Goal: Information Seeking & Learning: Learn about a topic

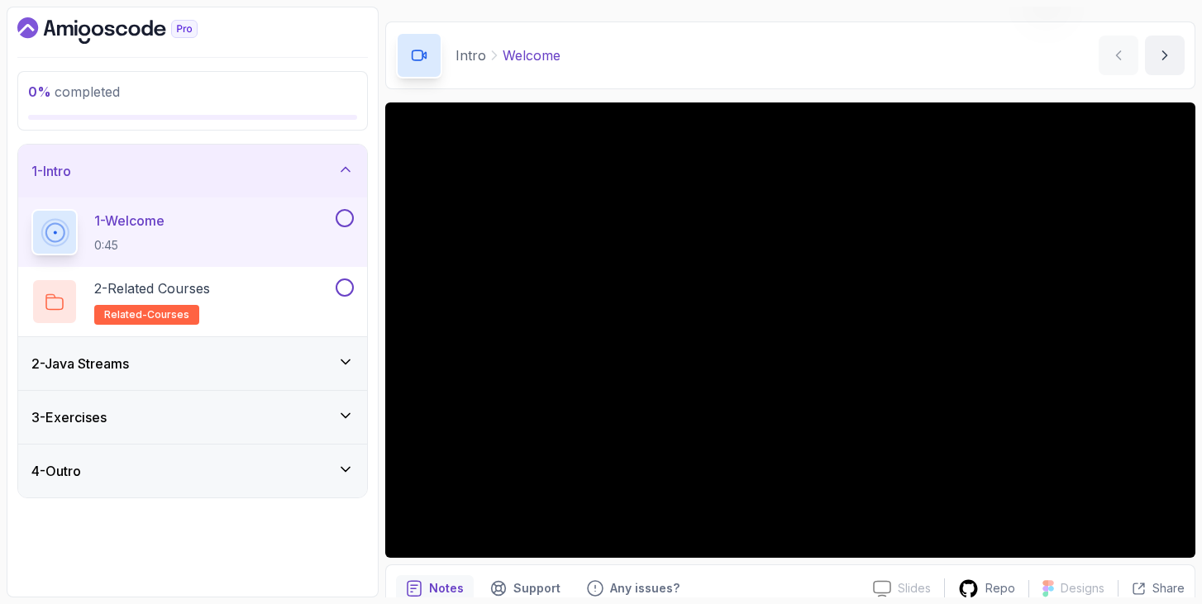
scroll to position [40, 0]
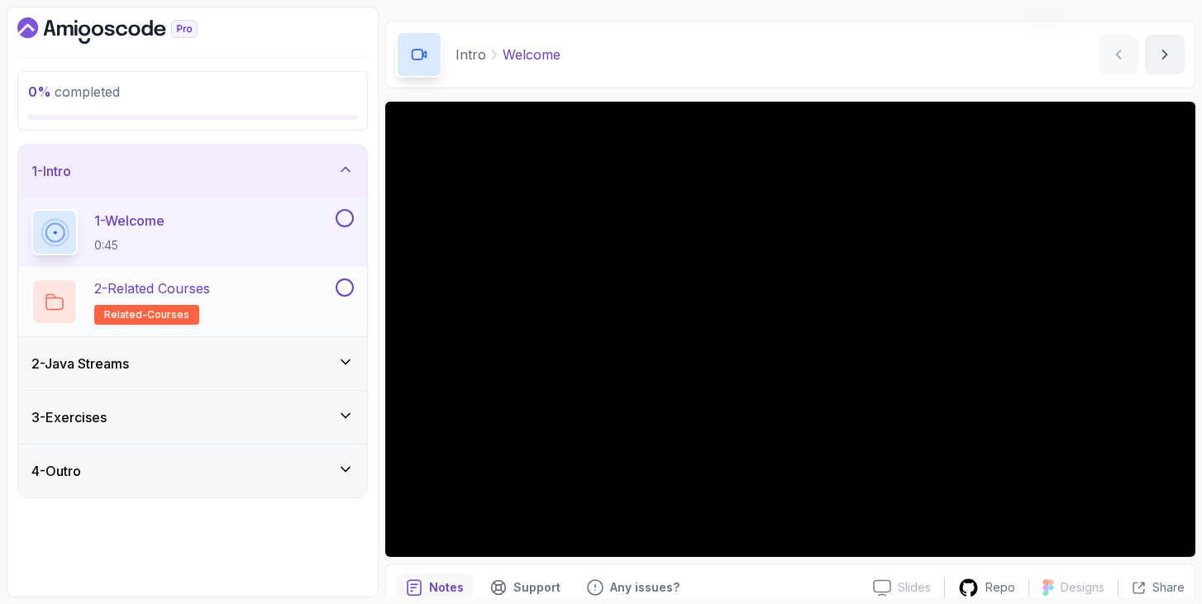
click at [247, 284] on div "2 - Related Courses related-courses" at bounding box center [181, 302] width 301 height 46
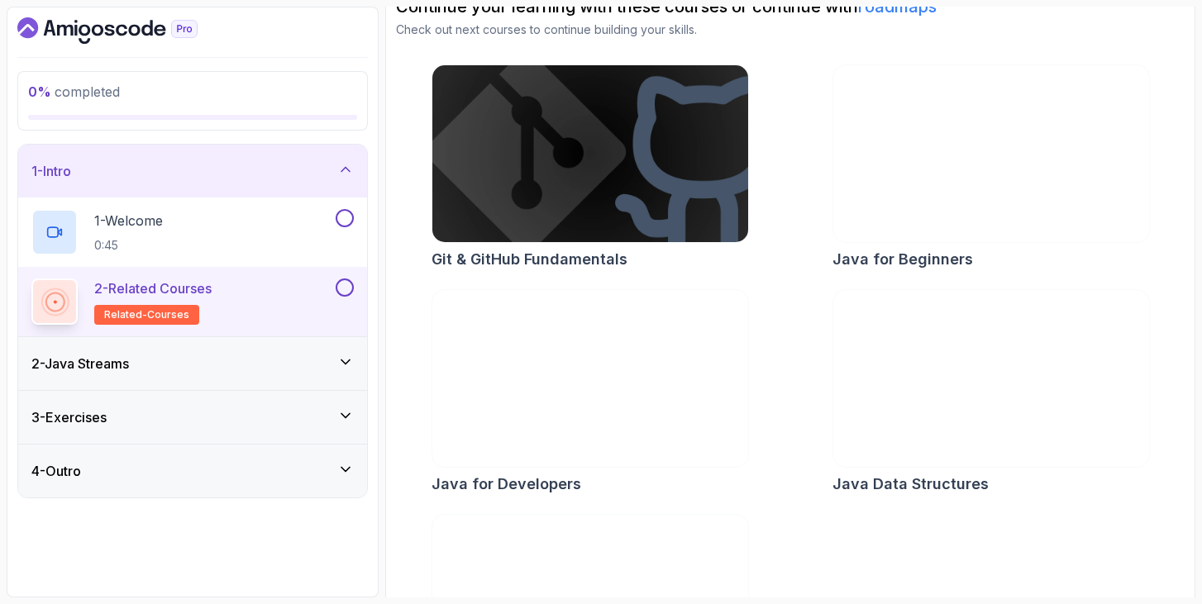
scroll to position [184, 0]
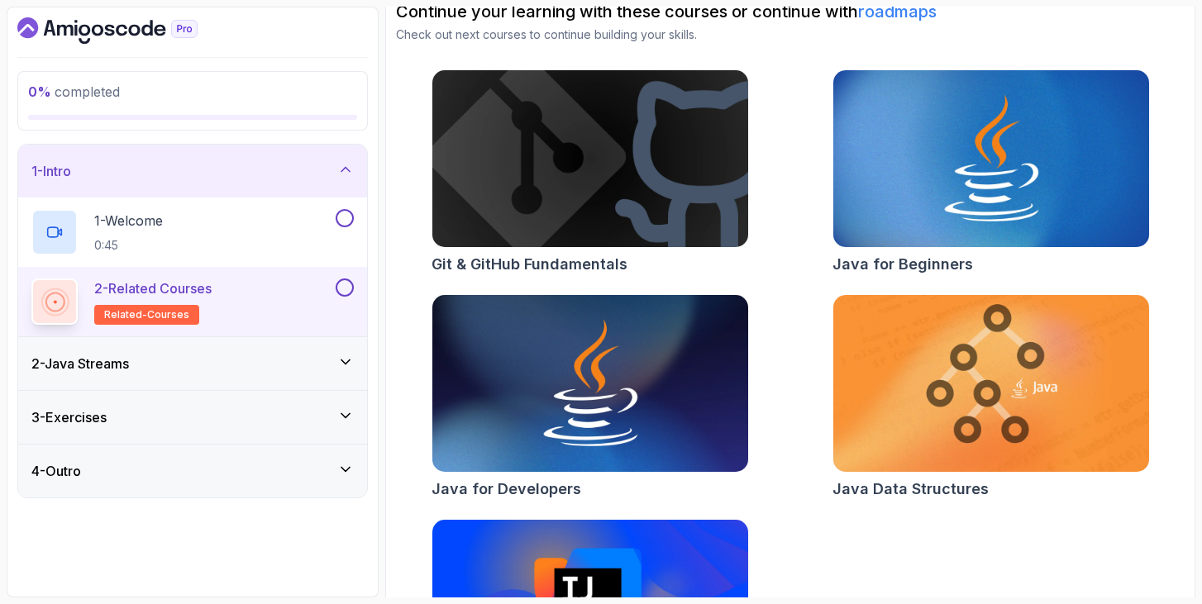
click at [208, 369] on div "2 - Java Streams" at bounding box center [192, 364] width 322 height 20
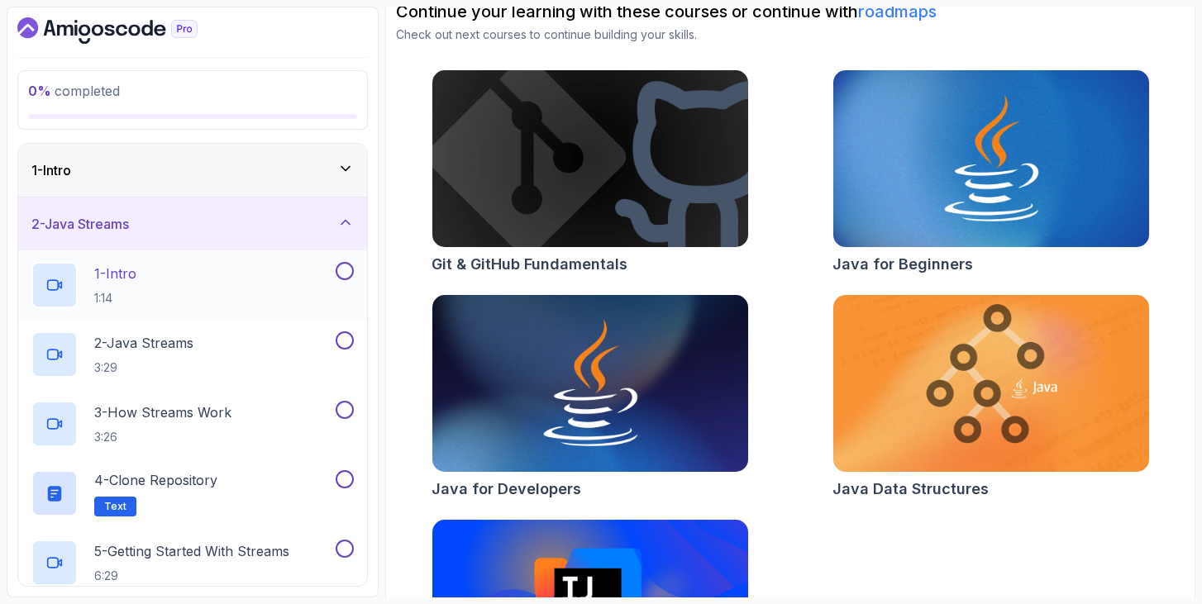
click at [227, 275] on div "1 - Intro 1:14" at bounding box center [181, 285] width 301 height 46
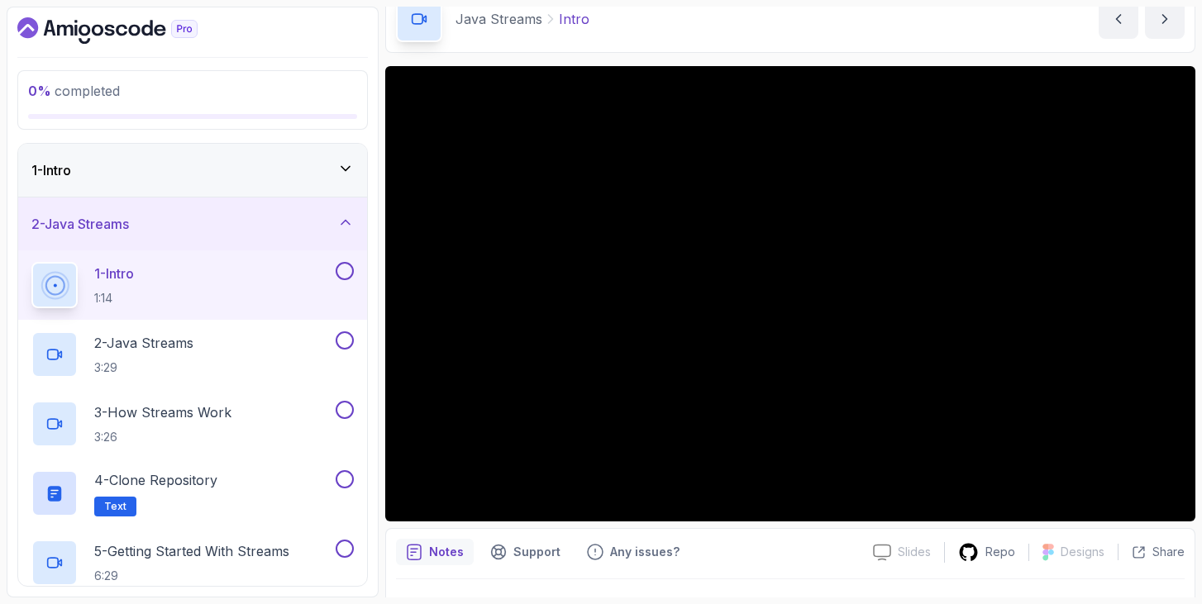
scroll to position [85, 0]
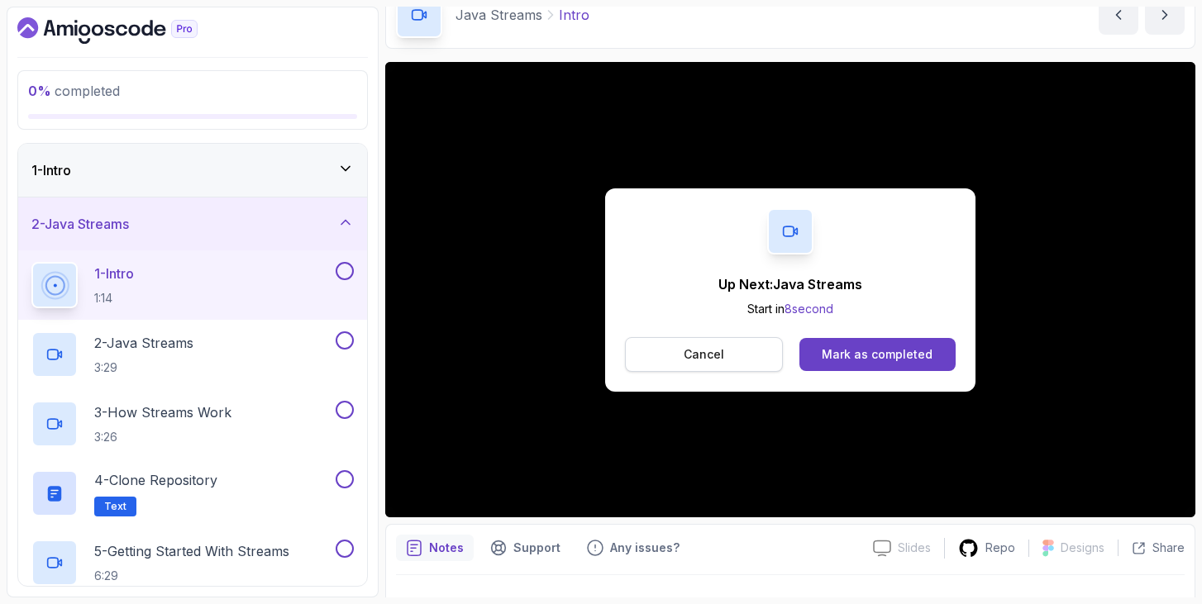
click at [682, 361] on button "Cancel" at bounding box center [704, 354] width 158 height 35
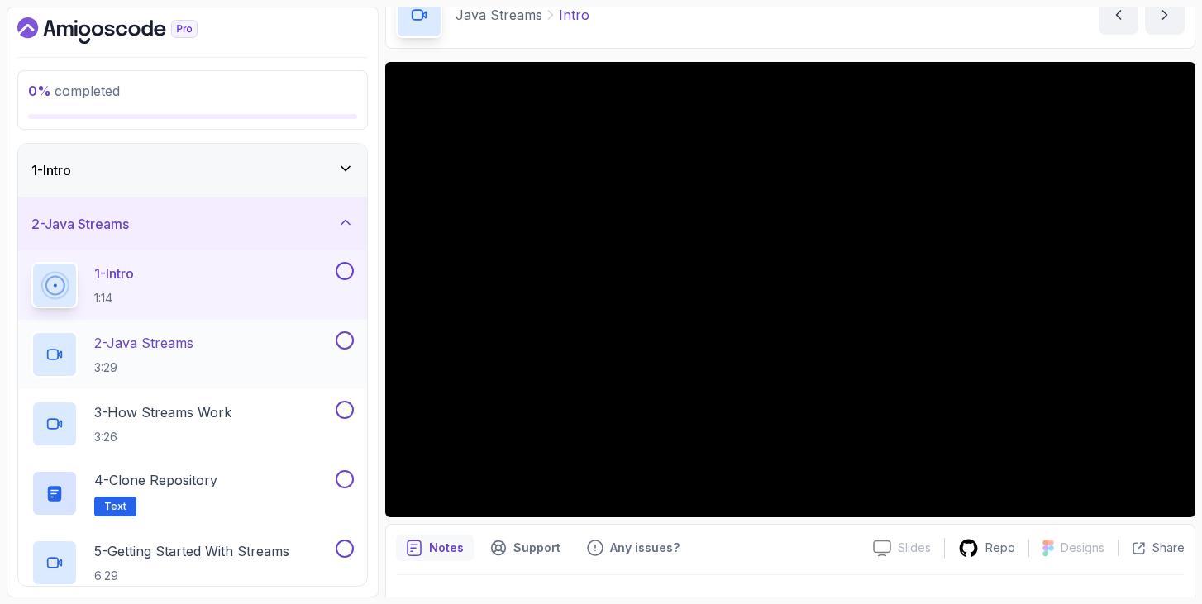
click at [217, 341] on div "2 - Java Streams 3:29" at bounding box center [181, 354] width 301 height 46
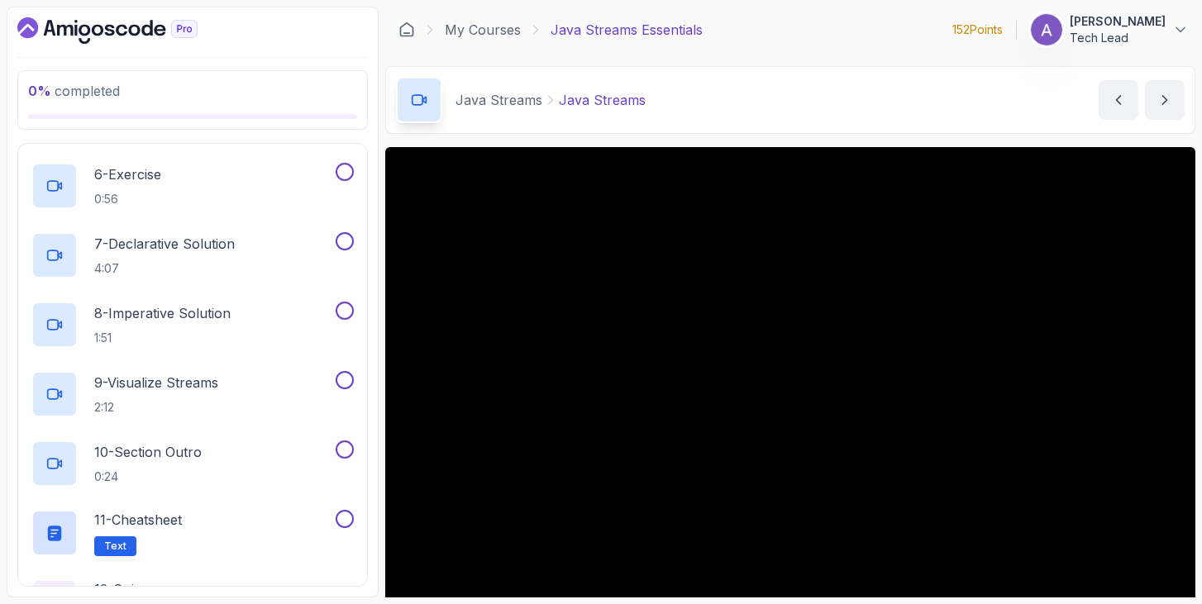
scroll to position [605, 0]
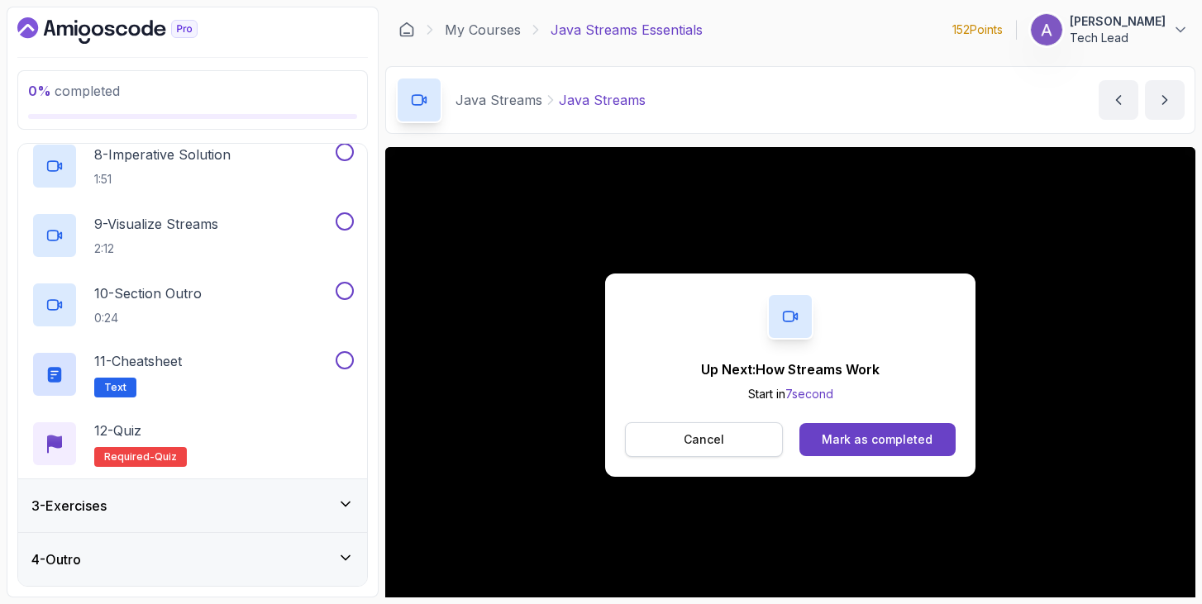
click at [760, 441] on button "Cancel" at bounding box center [704, 439] width 158 height 35
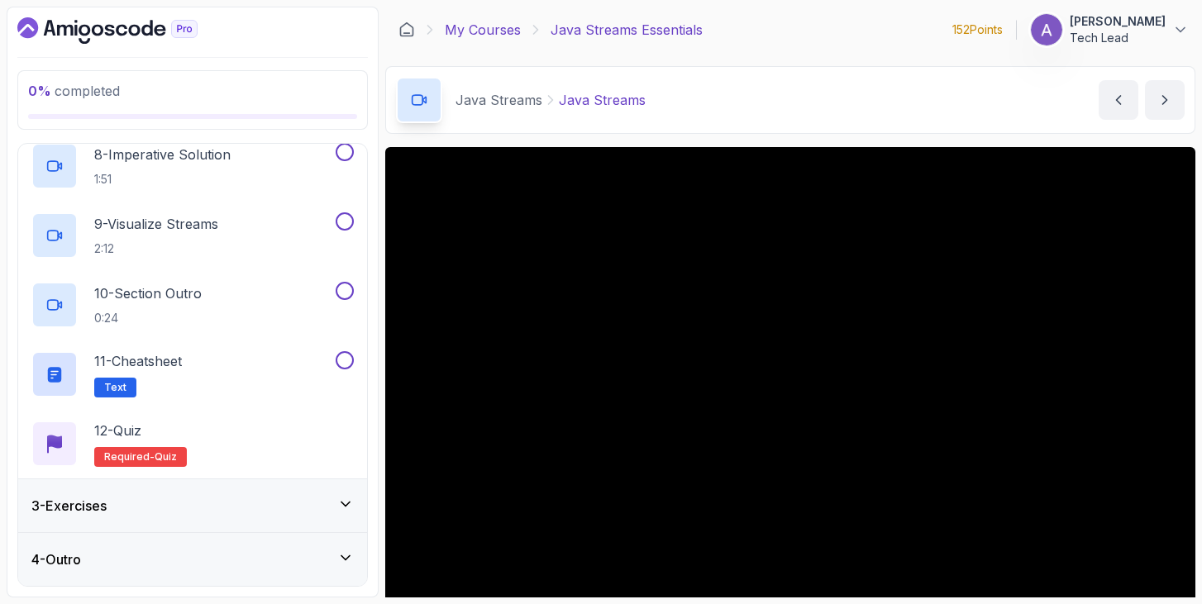
click at [483, 34] on link "My Courses" at bounding box center [483, 30] width 76 height 20
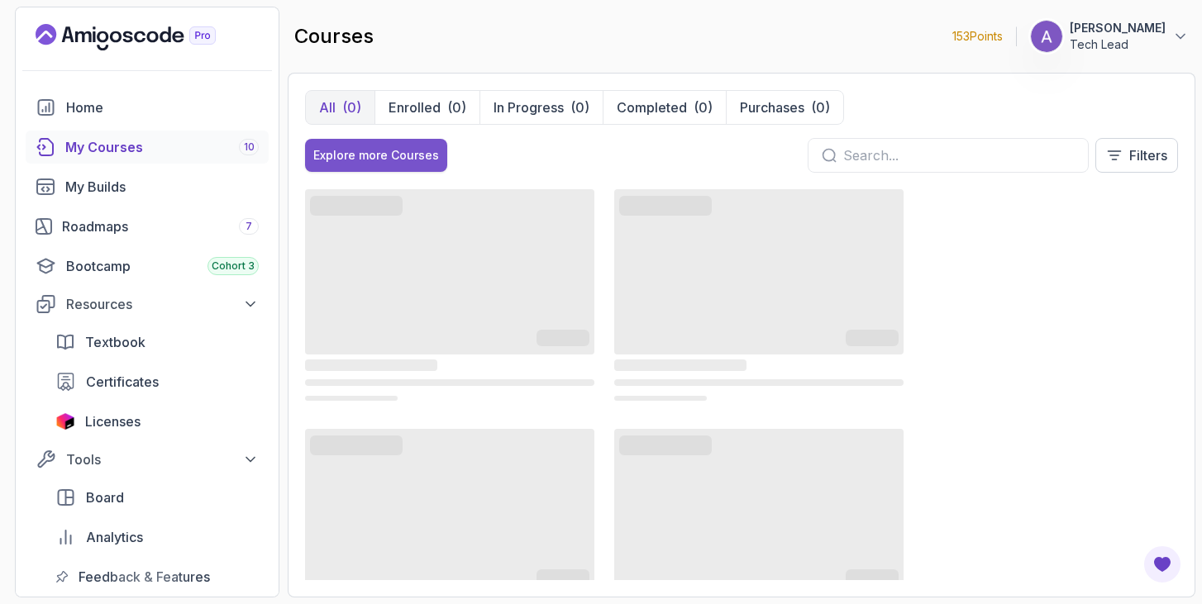
click at [393, 162] on div "Explore more Courses" at bounding box center [376, 155] width 126 height 17
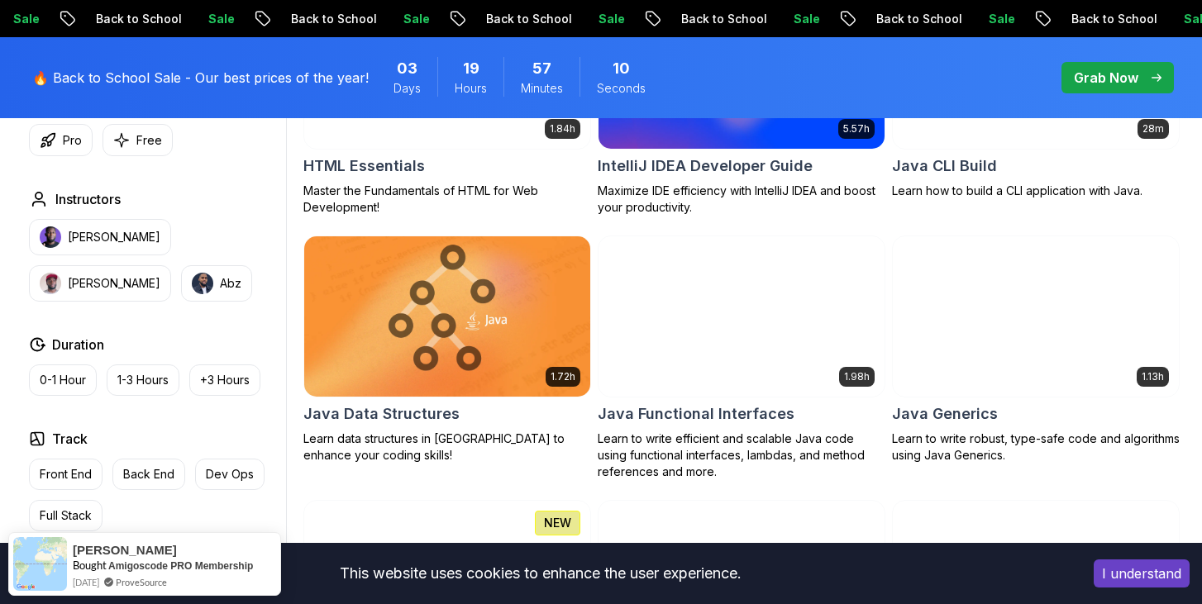
scroll to position [2308, 0]
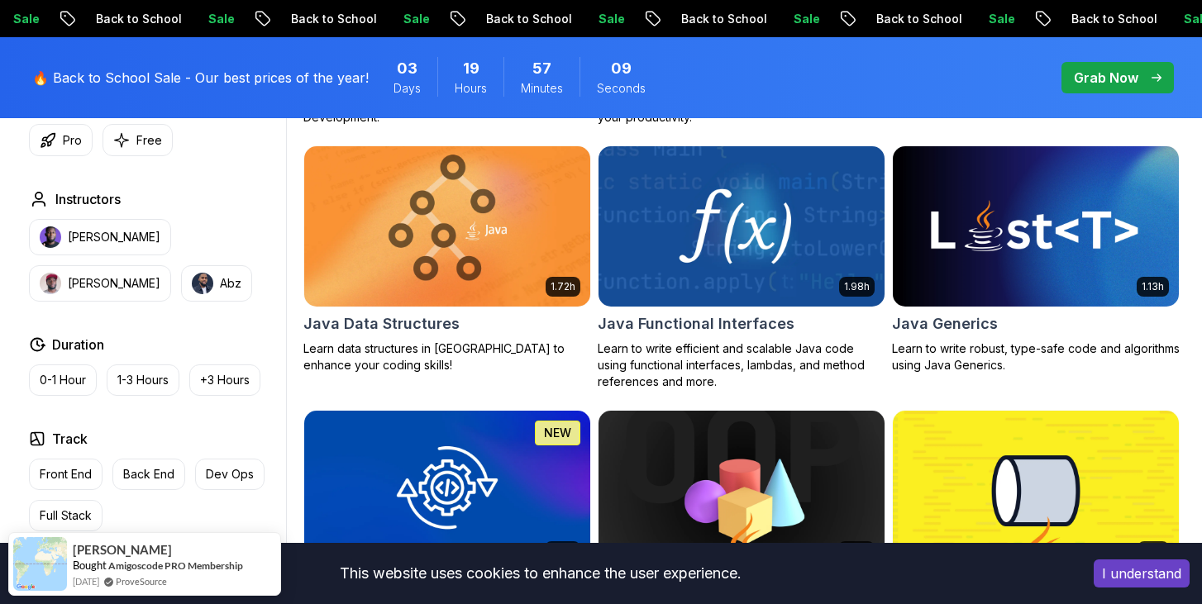
click at [795, 273] on img at bounding box center [741, 226] width 300 height 168
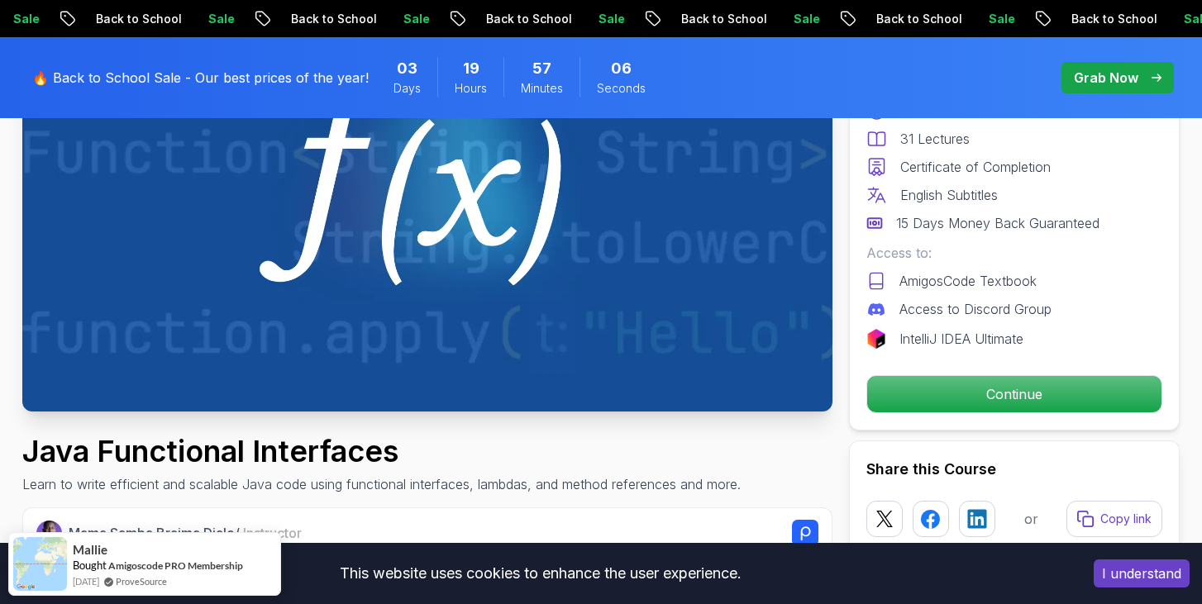
scroll to position [266, 0]
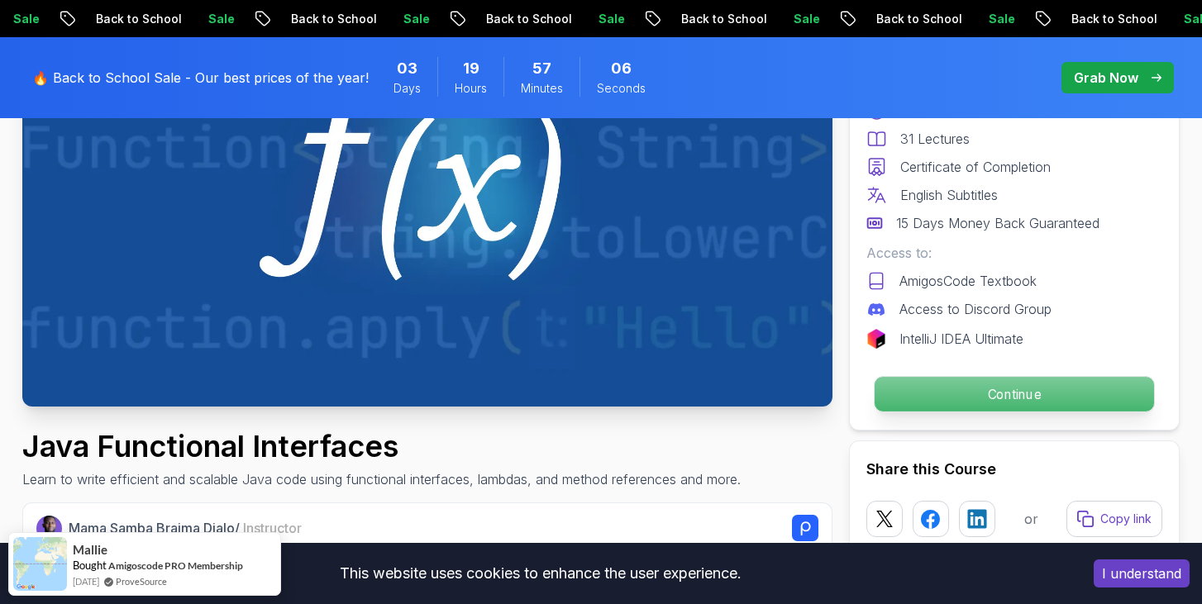
click at [885, 398] on p "Continue" at bounding box center [1013, 394] width 279 height 35
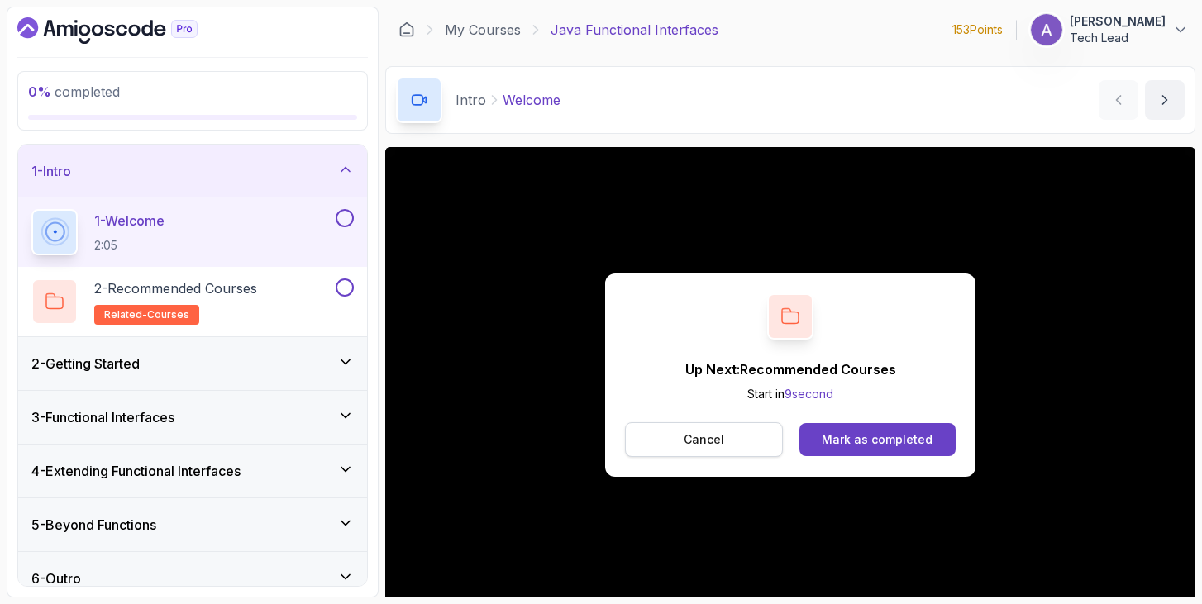
click at [677, 451] on button "Cancel" at bounding box center [704, 439] width 158 height 35
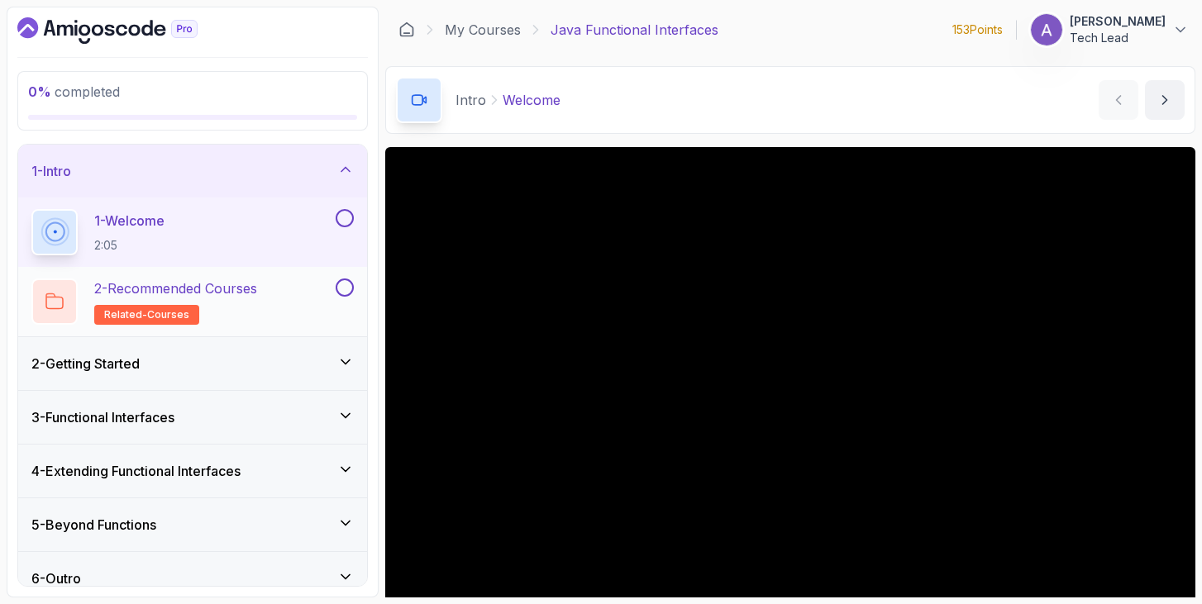
click at [232, 294] on p "2 - Recommended Courses" at bounding box center [175, 289] width 163 height 20
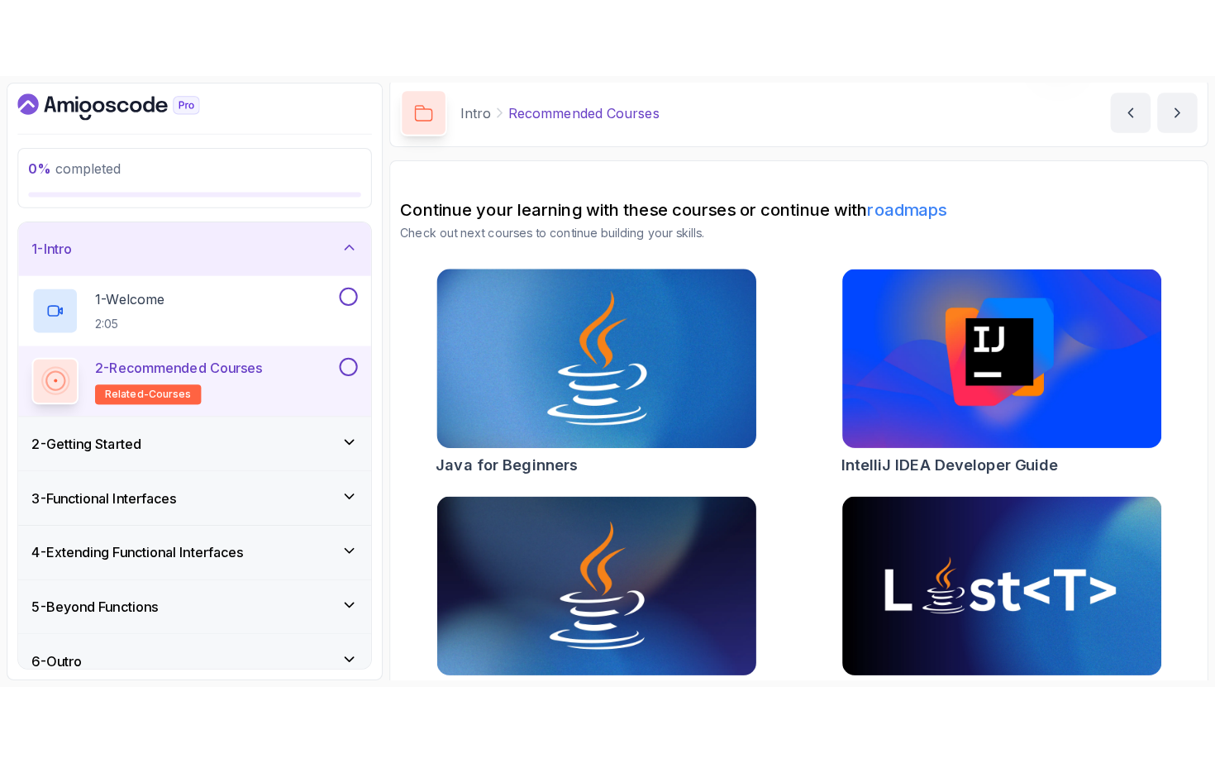
scroll to position [103, 0]
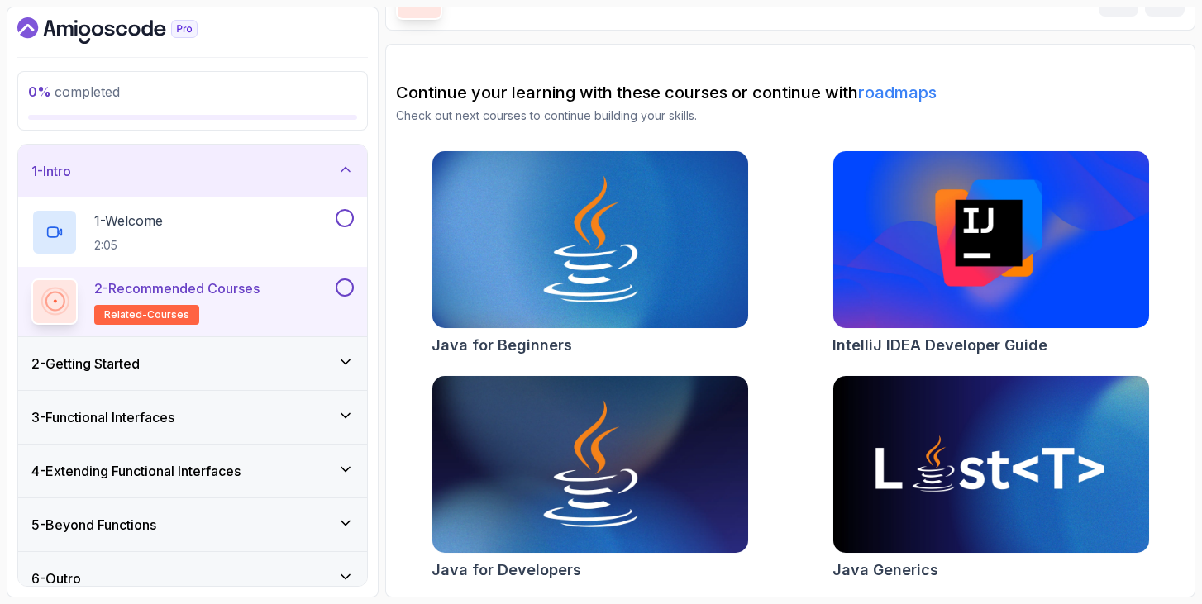
click at [333, 355] on div "2 - Getting Started" at bounding box center [192, 364] width 322 height 20
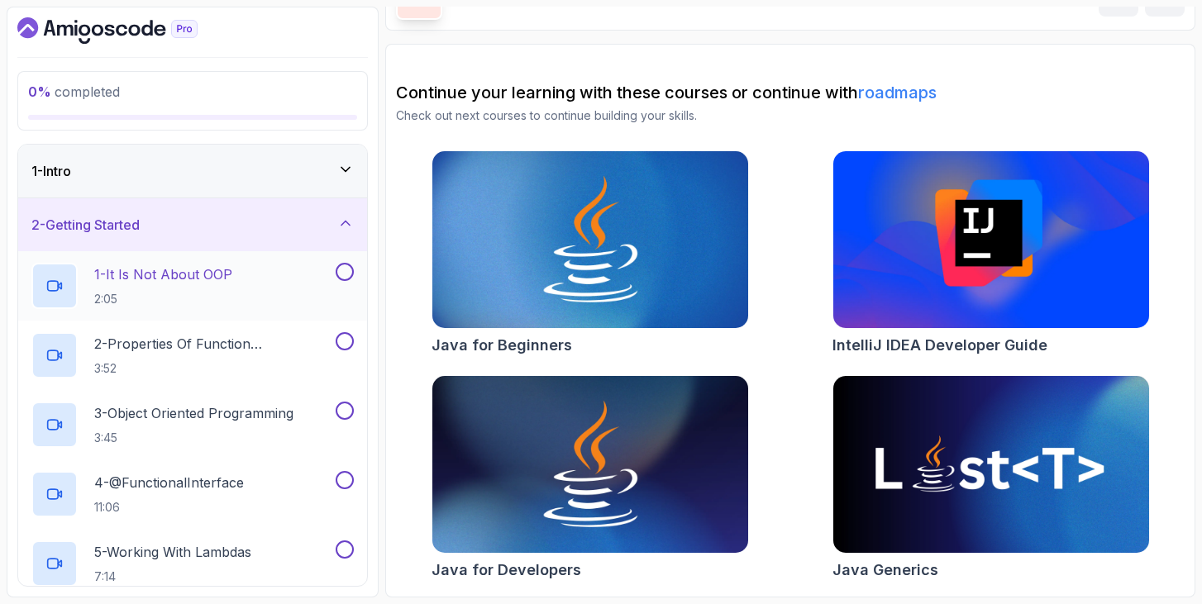
click at [229, 280] on p "1 - It Is Not About OOP" at bounding box center [163, 274] width 138 height 20
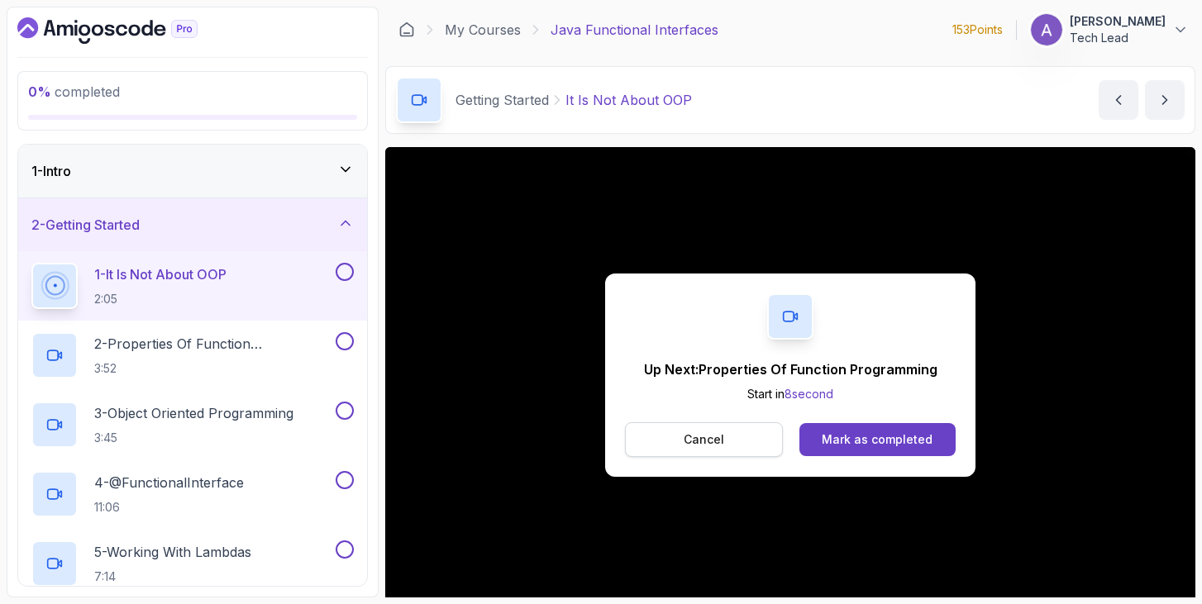
click at [719, 436] on p "Cancel" at bounding box center [704, 439] width 40 height 17
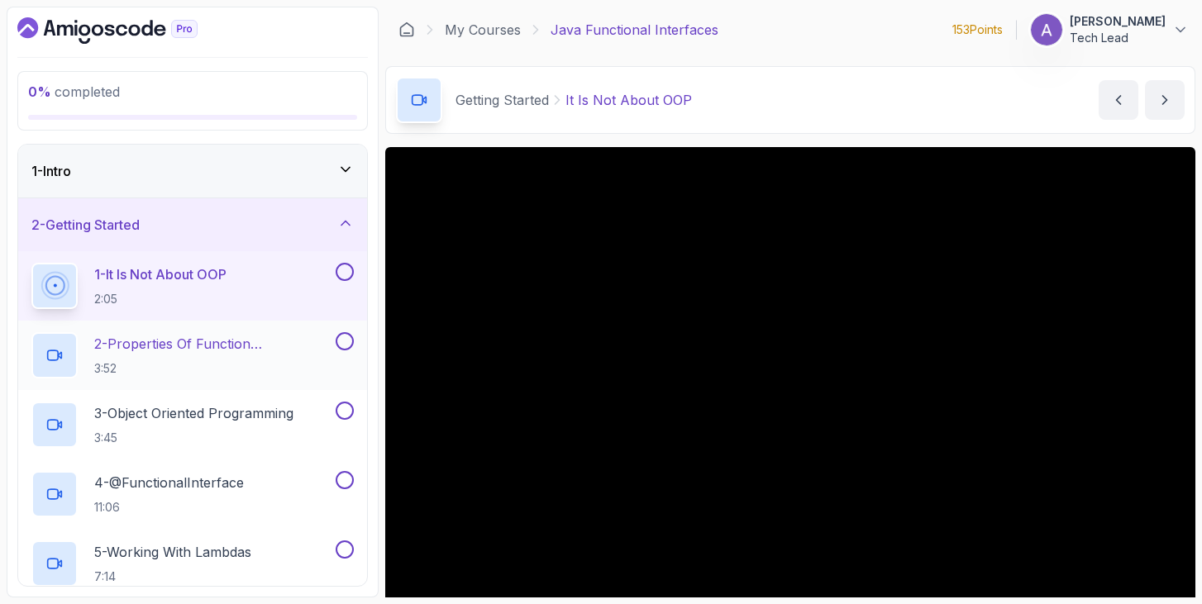
click at [219, 341] on p "2 - Properties Of Function Programming" at bounding box center [213, 344] width 238 height 20
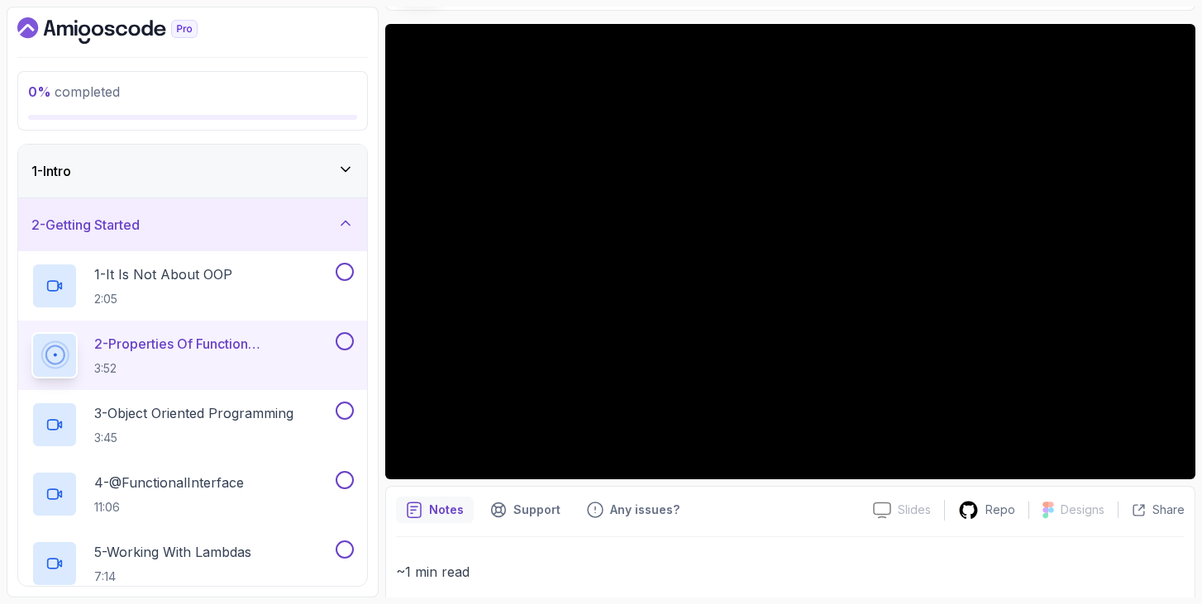
scroll to position [125, 0]
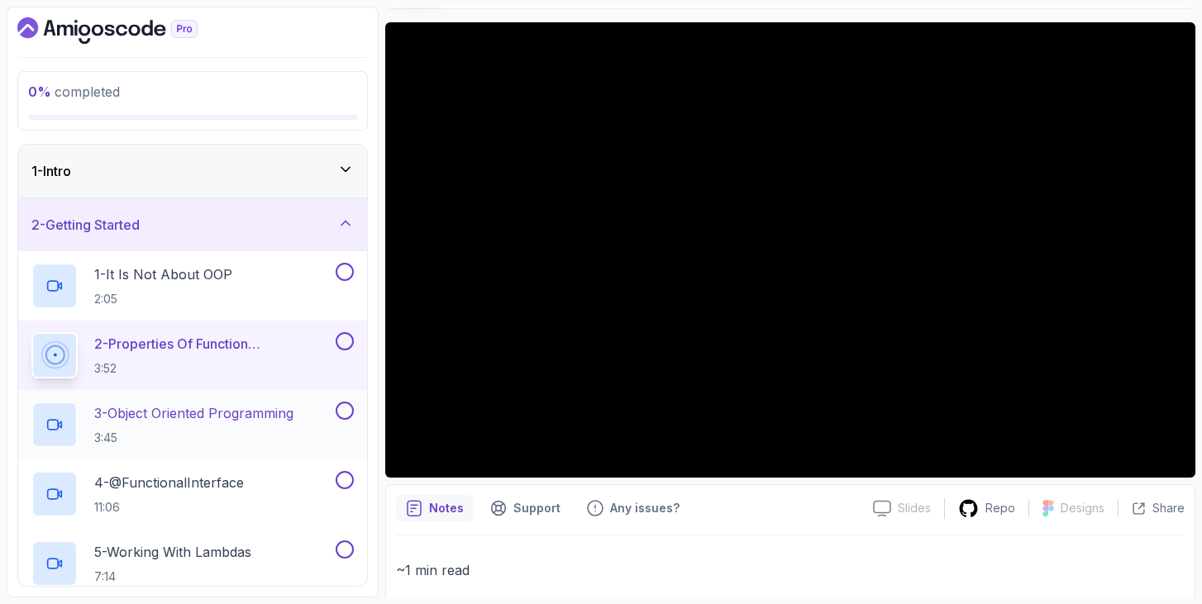
click at [232, 406] on p "3 - Object Oriented Programming" at bounding box center [193, 413] width 199 height 20
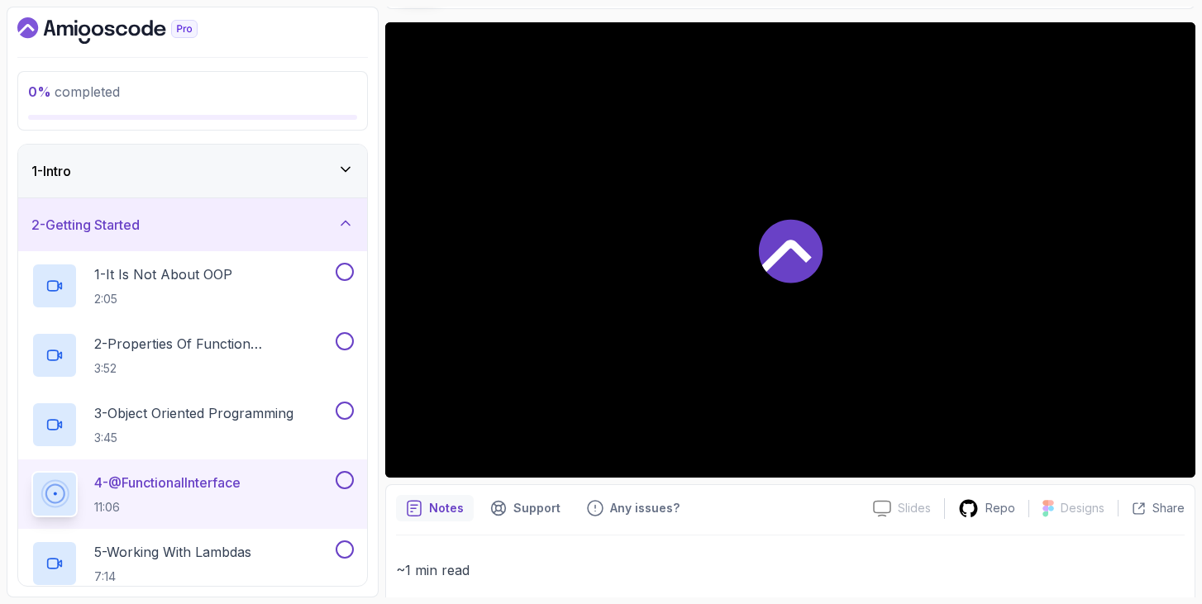
click at [164, 490] on p "4 - @FunctionalInterface" at bounding box center [167, 483] width 146 height 20
click at [348, 413] on icon at bounding box center [344, 411] width 15 height 17
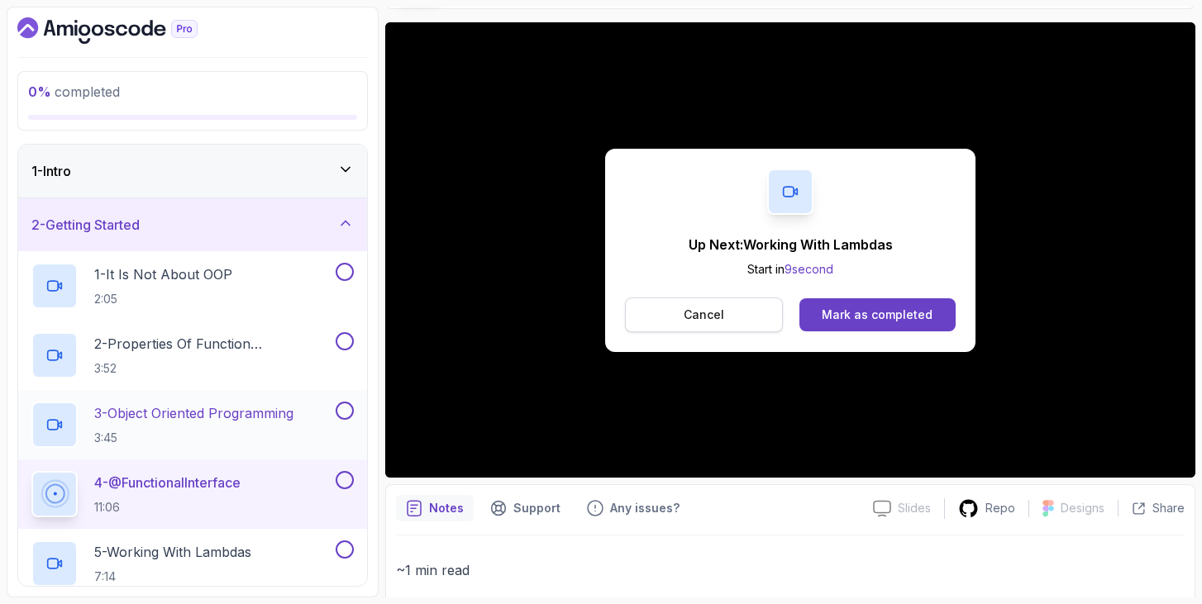
click at [697, 308] on p "Cancel" at bounding box center [704, 315] width 40 height 17
